Goal: Find specific page/section: Find specific page/section

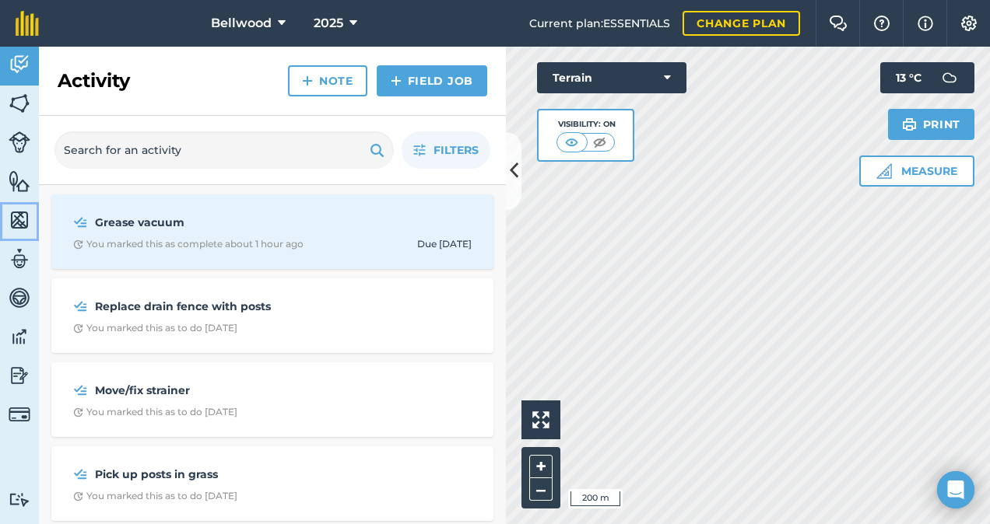
click at [22, 211] on img at bounding box center [20, 219] width 22 height 23
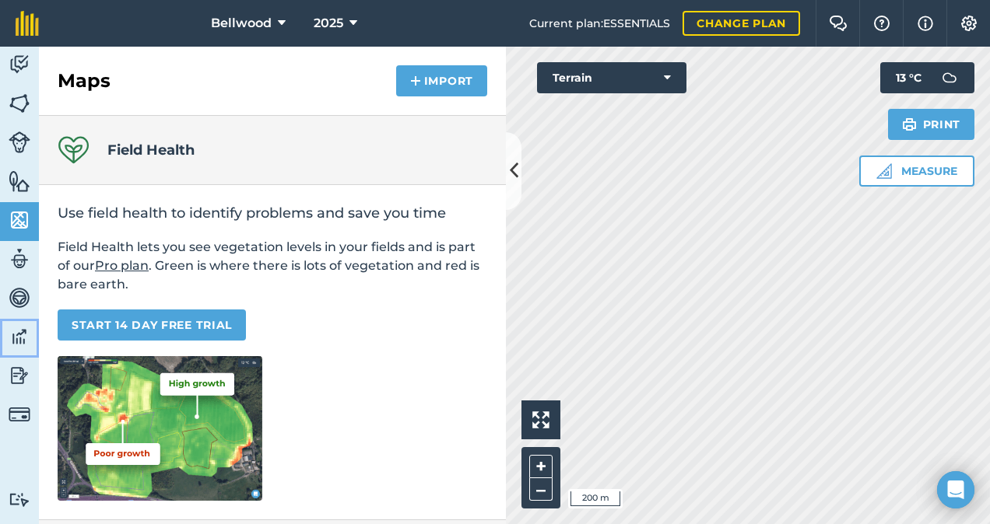
click at [19, 343] on img at bounding box center [20, 336] width 22 height 23
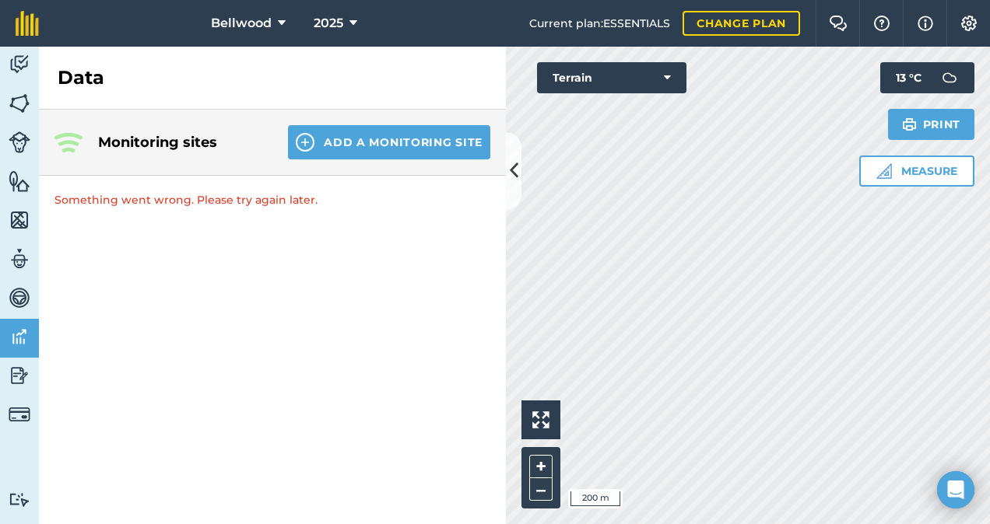
click at [412, 185] on p "Something went wrong. Please try again later." at bounding box center [272, 200] width 467 height 48
